Goal: Transaction & Acquisition: Book appointment/travel/reservation

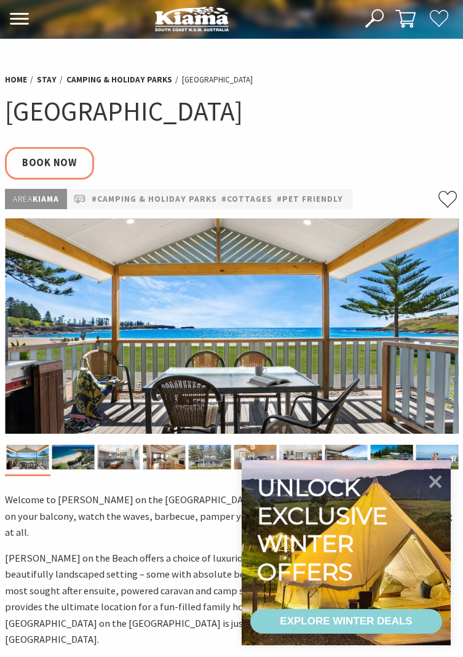
select select "3"
select select "2"
click at [395, 616] on div "EXPLORE WINTER DEALS" at bounding box center [346, 621] width 132 height 25
click at [50, 161] on link "Book Now" at bounding box center [49, 163] width 89 height 32
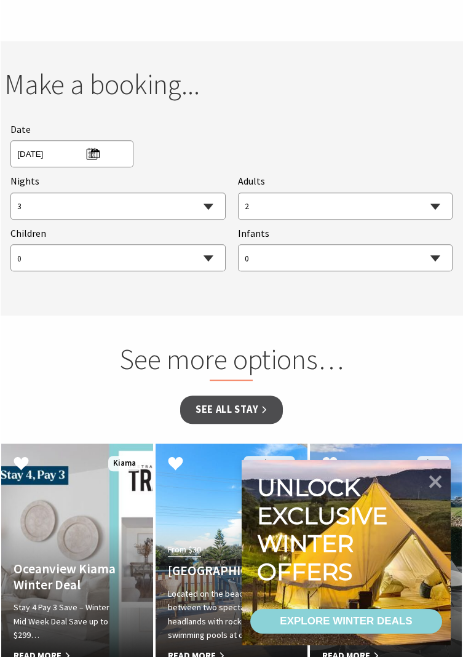
scroll to position [1472, 0]
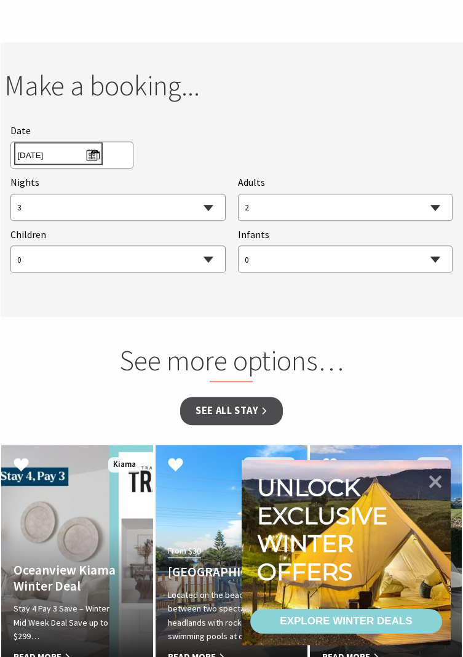
click at [89, 145] on span "Wed 20/08/2025" at bounding box center [58, 153] width 82 height 17
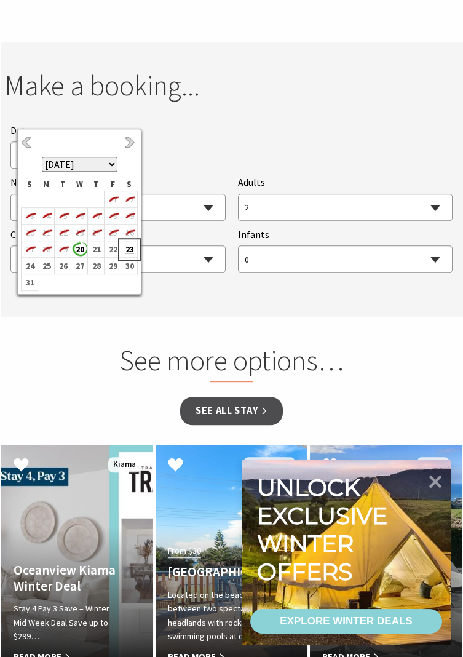
click at [128, 247] on b "23" at bounding box center [129, 249] width 16 height 16
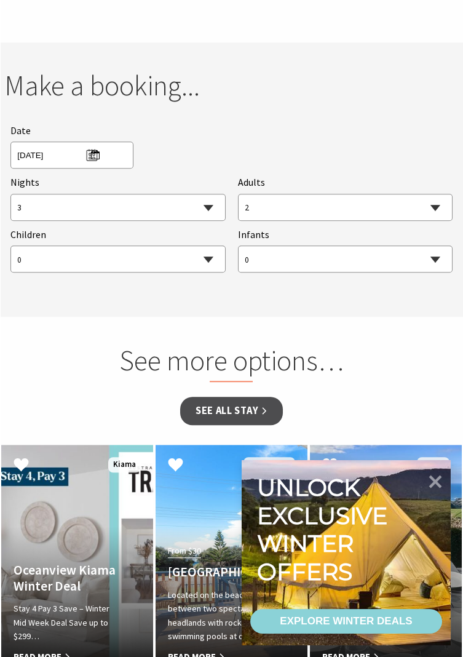
click at [37, 194] on select "1 2 3 4 5 6 7 8 9 10 11 12 13 14 15 16 17 18 19 20 21 22 23 24 25 26 27 28 29 30" at bounding box center [117, 207] width 213 height 27
select select "1"
click at [11, 194] on select "1 2 3 4 5 6 7 8 9 10 11 12 13 14 15 16 17 18 19 20 21 22 23 24 25 26 27 28 29 30" at bounding box center [117, 207] width 213 height 27
click at [429, 194] on select "0 1 2 3 4 5 6 7 8 9 10 11 12 13 14 15 16 17 18 19 20 21 22 23 24 25 26 27 28 29…" at bounding box center [345, 207] width 213 height 27
select select "1"
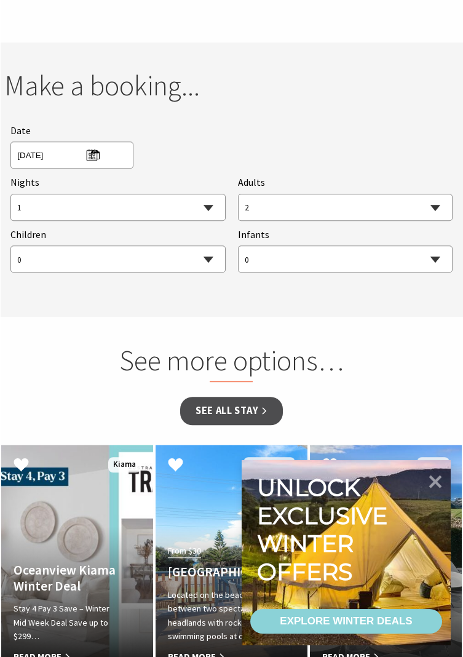
click at [239, 194] on select "0 1 2 3 4 5 6 7 8 9 10 11 12 13 14 15 16 17 18 19 20 21 22 23 24 25 26 27 28 29…" at bounding box center [345, 207] width 213 height 27
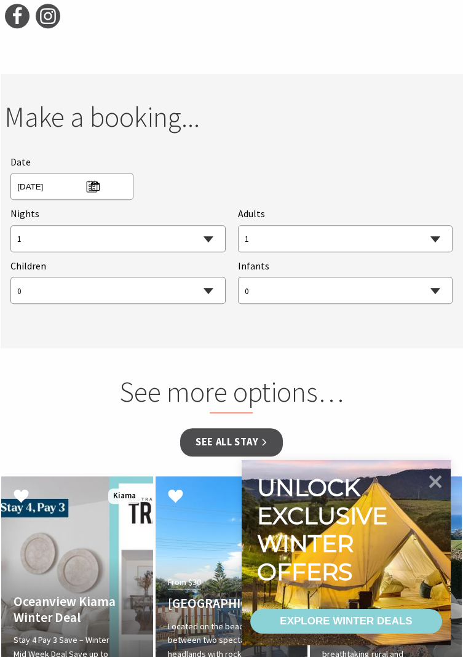
scroll to position [1472, 0]
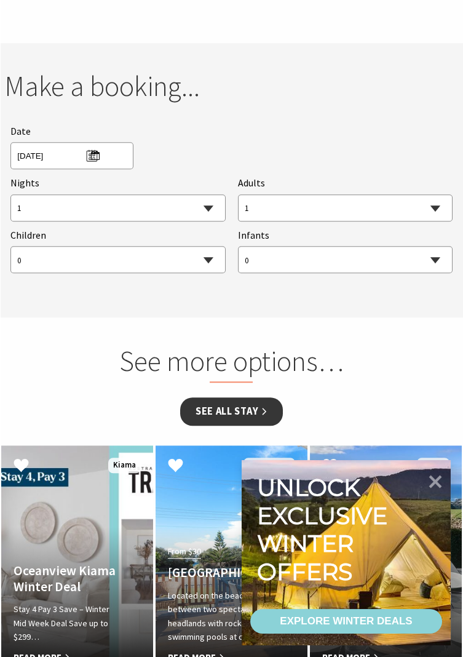
click at [247, 397] on link "See all Stay" at bounding box center [231, 411] width 103 height 28
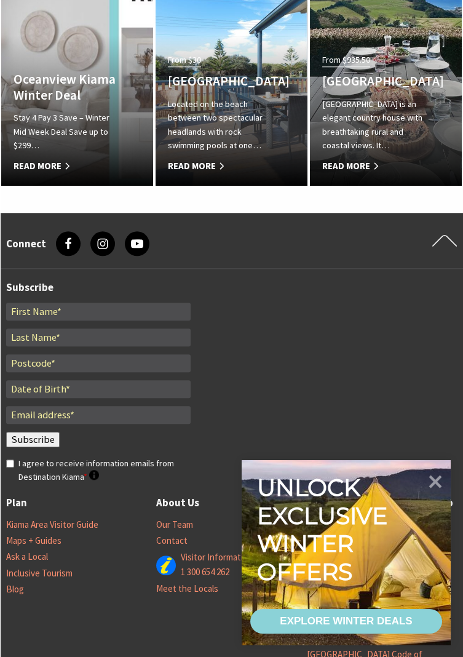
scroll to position [2008, 0]
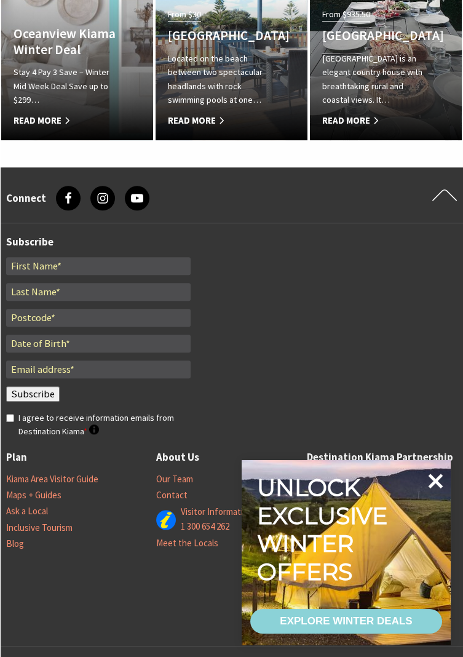
click at [431, 488] on icon at bounding box center [436, 481] width 15 height 15
select select "1"
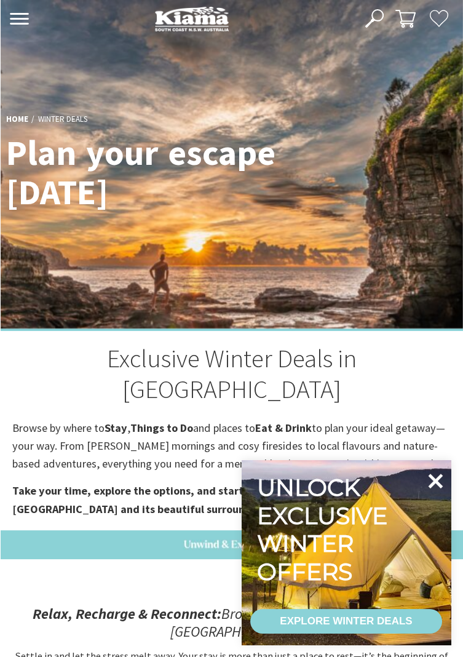
click at [429, 478] on icon at bounding box center [436, 481] width 30 height 30
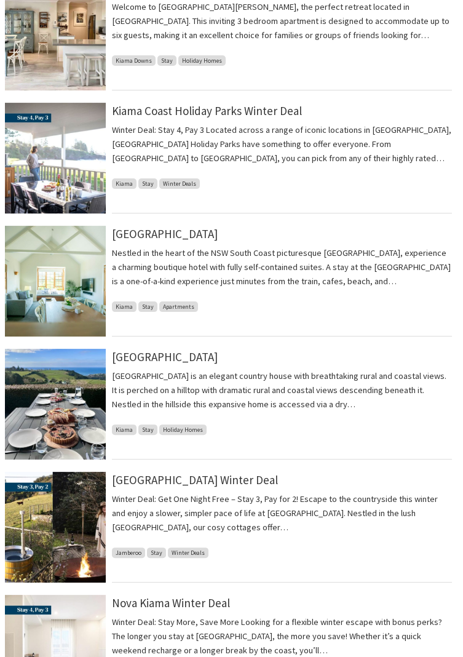
scroll to position [568, 0]
